Goal: Information Seeking & Learning: Learn about a topic

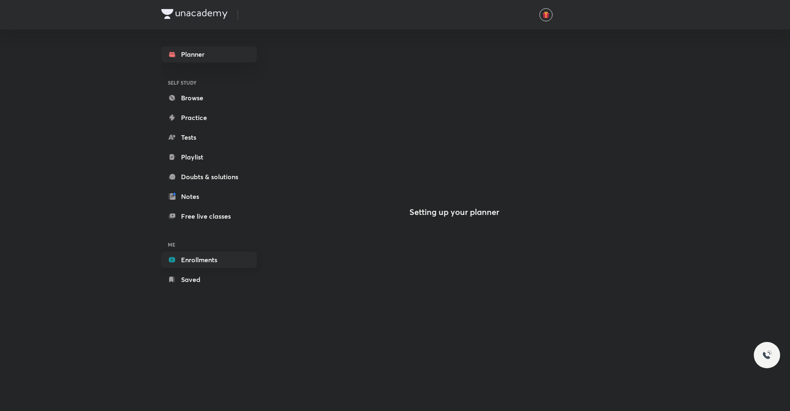
drag, startPoint x: 0, startPoint y: 0, endPoint x: 198, endPoint y: 266, distance: 331.8
click at [198, 266] on link "Enrollments" at bounding box center [208, 260] width 95 height 16
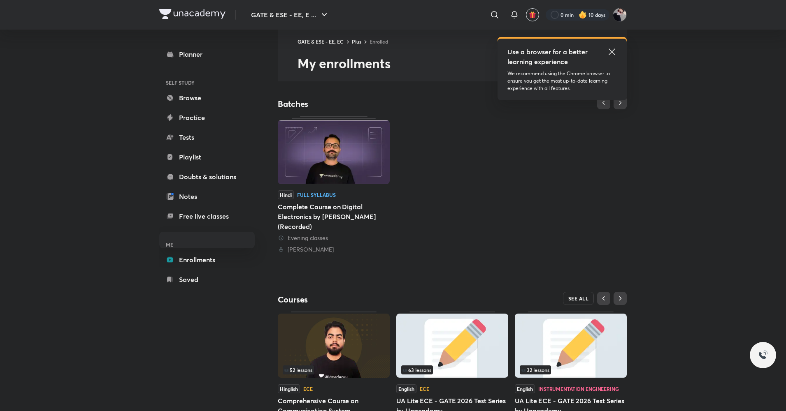
click at [581, 299] on span "SEE ALL" at bounding box center [578, 299] width 21 height 6
click at [612, 54] on icon at bounding box center [612, 52] width 10 height 10
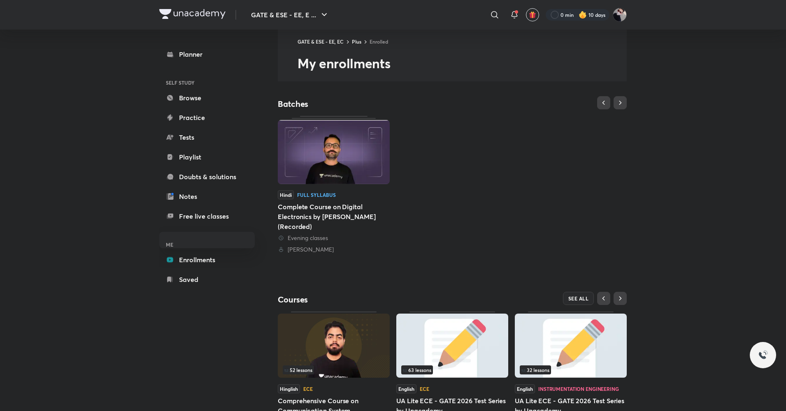
scroll to position [61, 0]
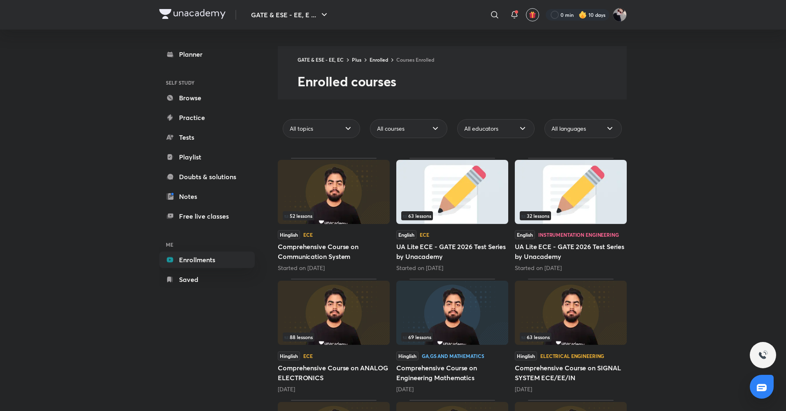
scroll to position [7, 0]
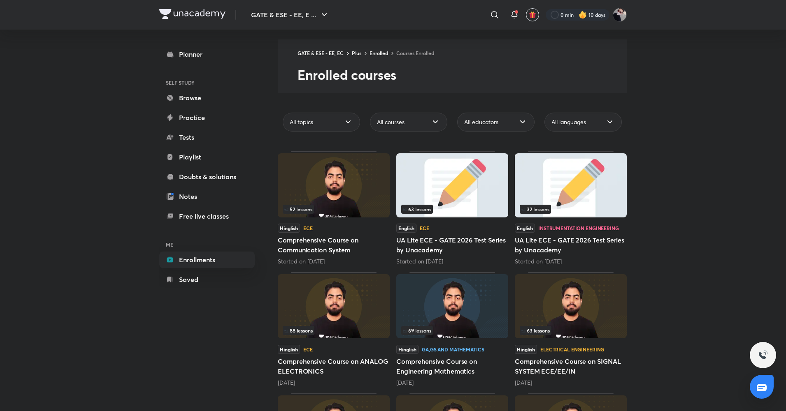
click at [421, 318] on img at bounding box center [452, 306] width 112 height 64
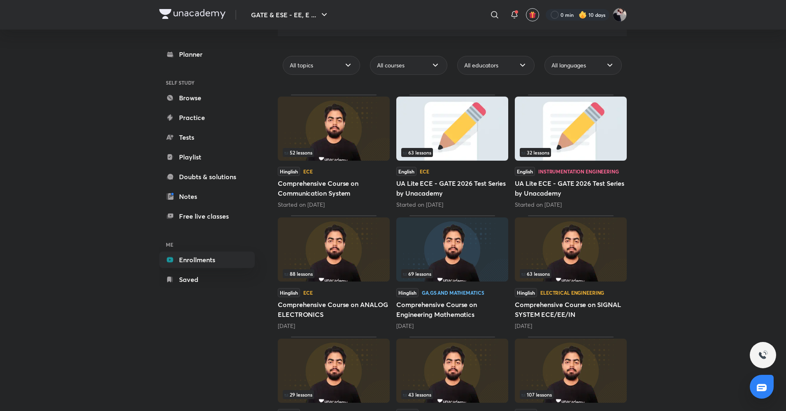
scroll to position [67, 0]
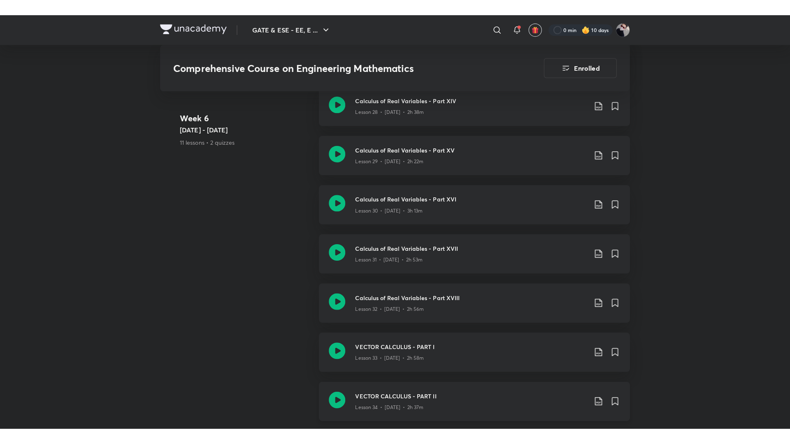
scroll to position [2202, 0]
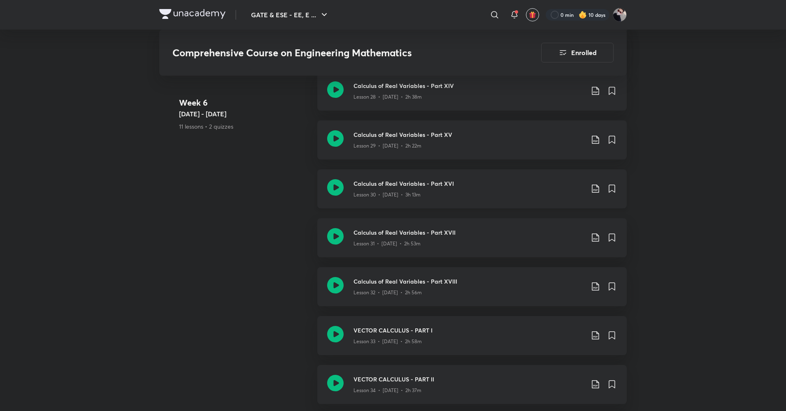
click at [333, 188] on icon at bounding box center [335, 187] width 16 height 16
